Goal: Task Accomplishment & Management: Complete application form

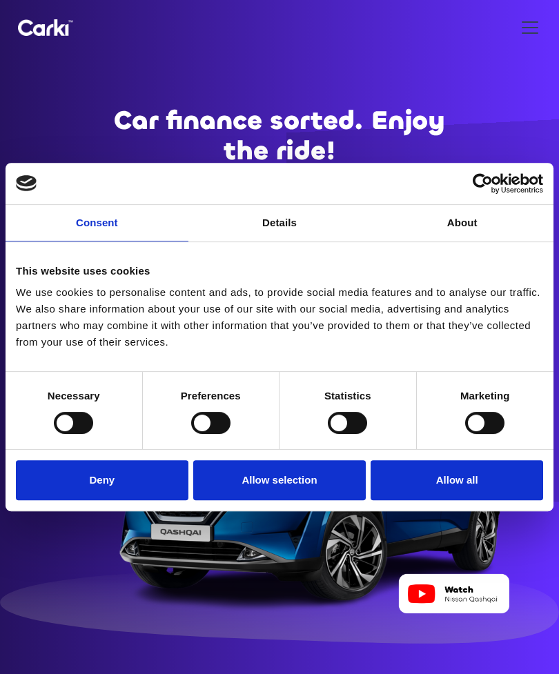
click at [471, 478] on button "Allow all" at bounding box center [457, 480] width 173 height 40
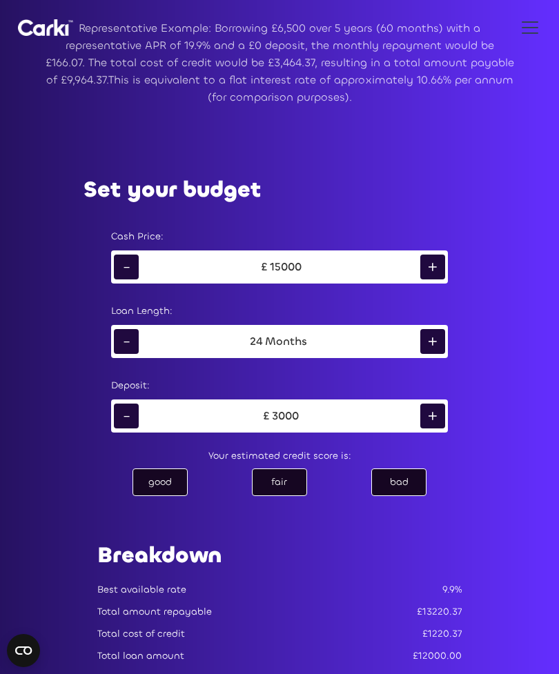
scroll to position [815, 0]
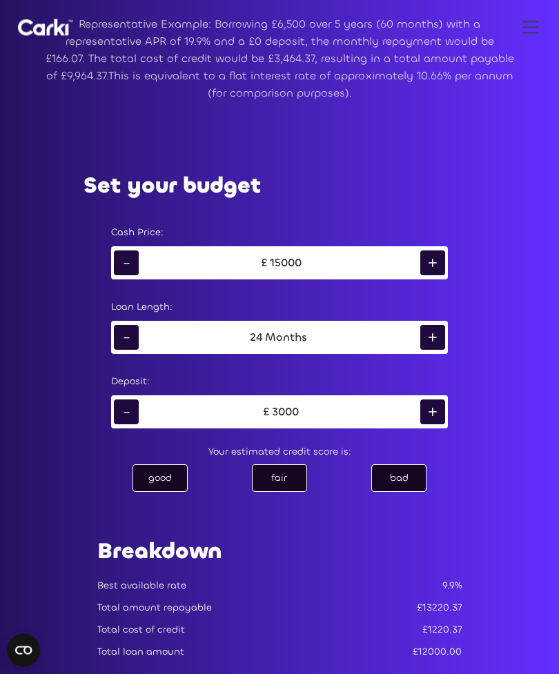
click at [124, 425] on div "-" at bounding box center [126, 412] width 25 height 25
click at [126, 425] on div "-" at bounding box center [126, 412] width 25 height 25
click at [163, 492] on div "good" at bounding box center [160, 479] width 55 height 28
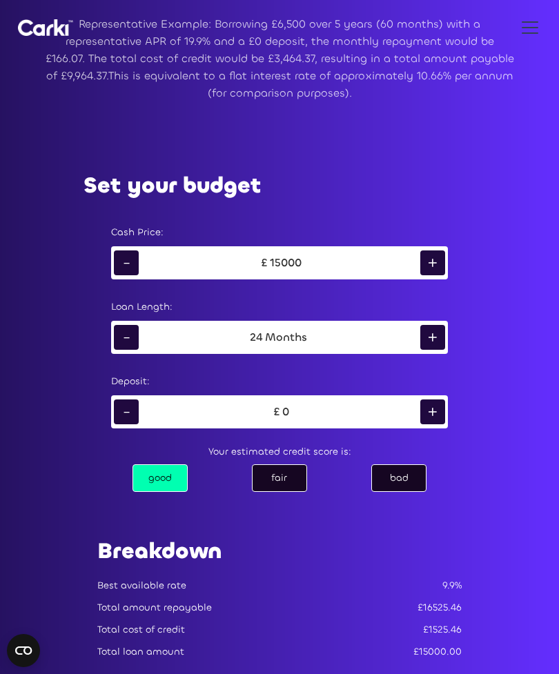
click at [123, 275] on div "-" at bounding box center [126, 263] width 25 height 25
click at [120, 275] on div "-" at bounding box center [126, 263] width 25 height 25
click at [127, 275] on div "-" at bounding box center [126, 263] width 25 height 25
click at [132, 275] on div "-" at bounding box center [126, 263] width 25 height 25
click at [128, 275] on div "-" at bounding box center [126, 263] width 25 height 25
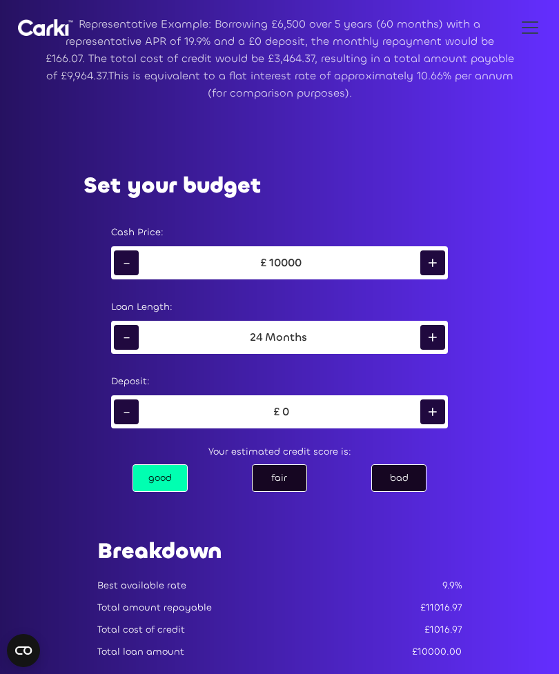
click at [128, 275] on div "-" at bounding box center [126, 263] width 25 height 25
click at [133, 275] on div "-" at bounding box center [126, 263] width 25 height 25
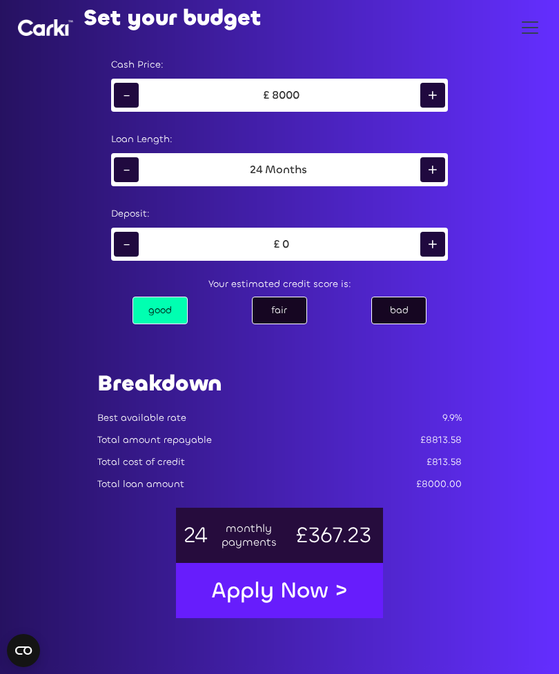
scroll to position [983, 0]
click at [434, 183] on div "+" at bounding box center [432, 170] width 25 height 25
click at [437, 182] on div "+" at bounding box center [432, 169] width 25 height 25
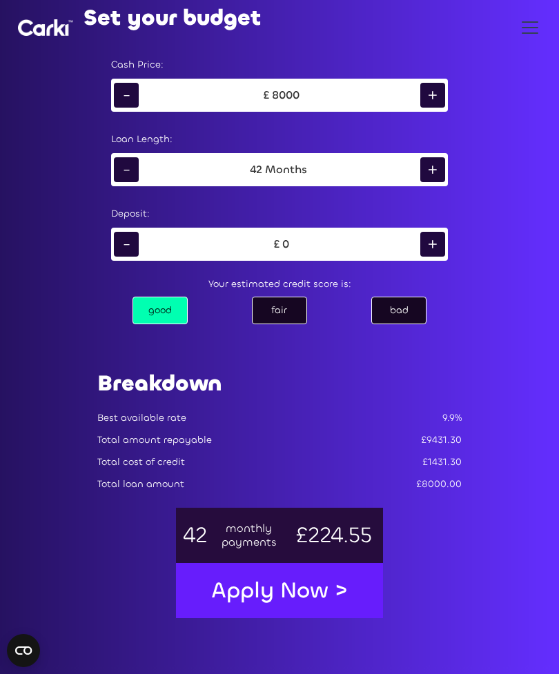
click at [428, 182] on div "+" at bounding box center [432, 169] width 25 height 25
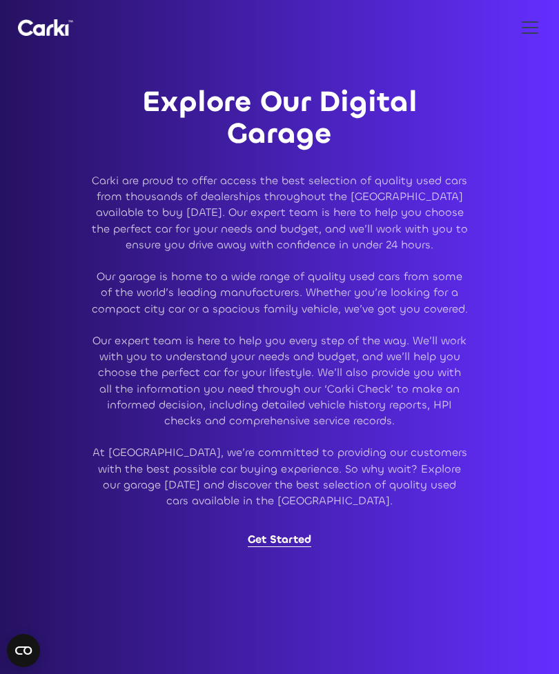
scroll to position [3410, 0]
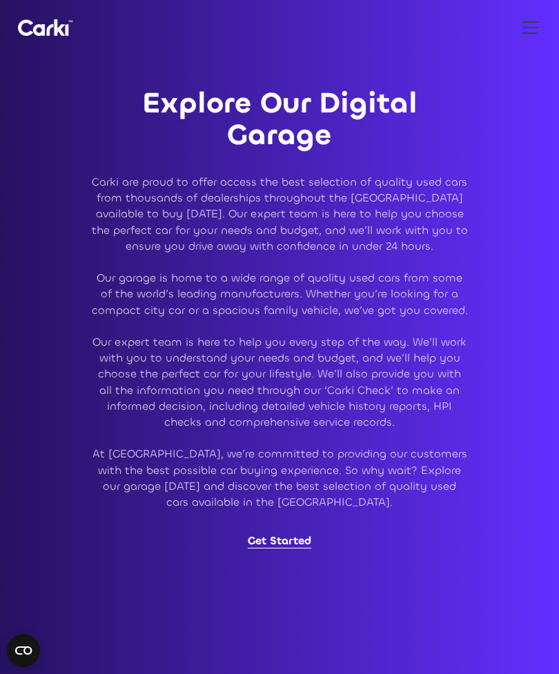
click at [284, 549] on link "Get Started" at bounding box center [280, 541] width 64 height 15
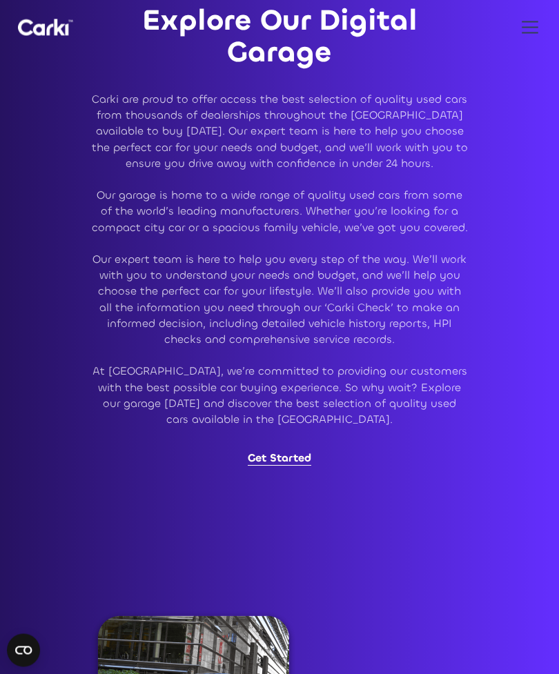
scroll to position [3493, 0]
click at [282, 466] on link "Get Started" at bounding box center [280, 458] width 64 height 15
